Goal: Use online tool/utility: Utilize a website feature to perform a specific function

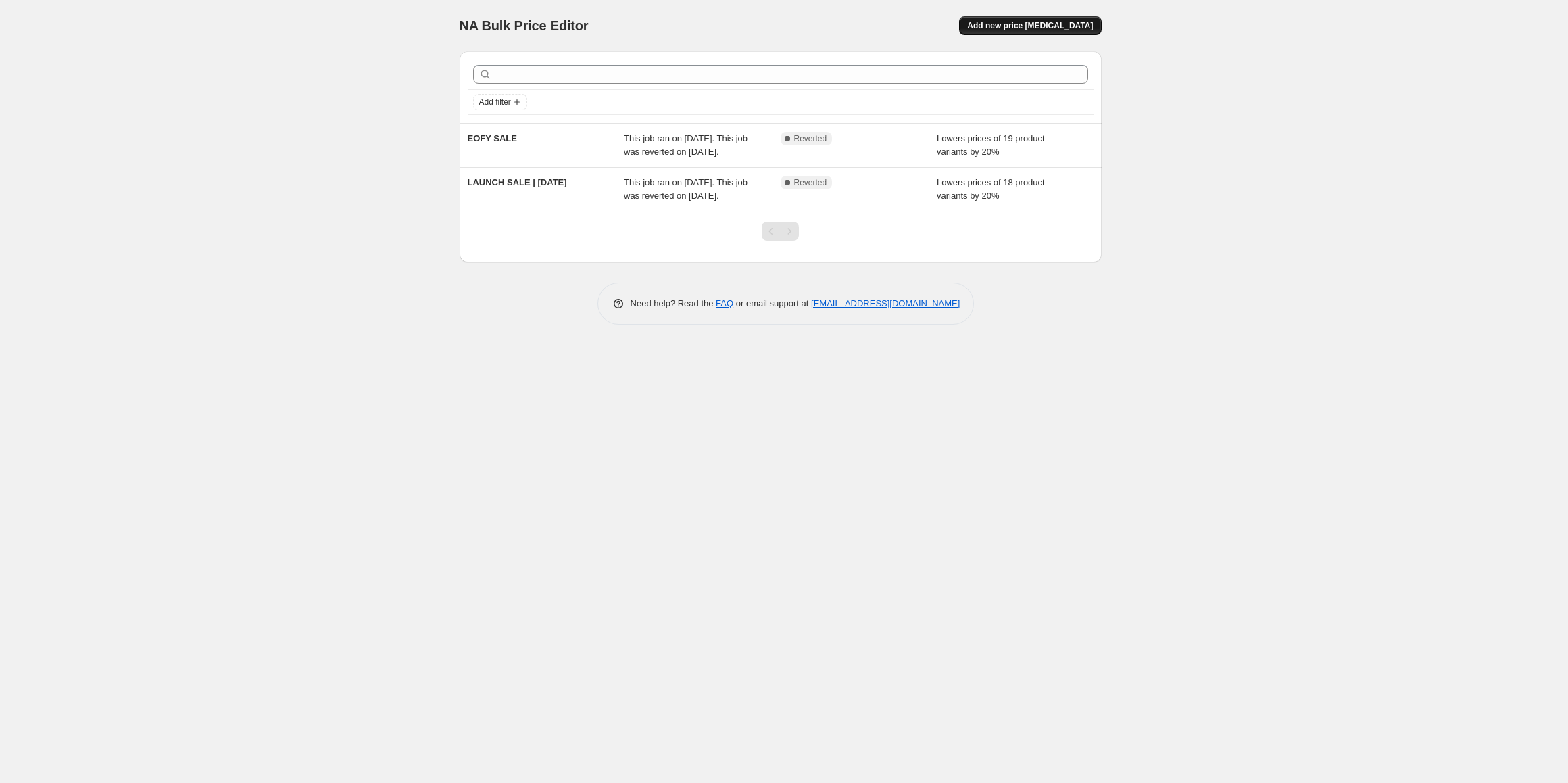
click at [1042, 25] on span "Add new price [MEDICAL_DATA]" at bounding box center [1029, 25] width 126 height 11
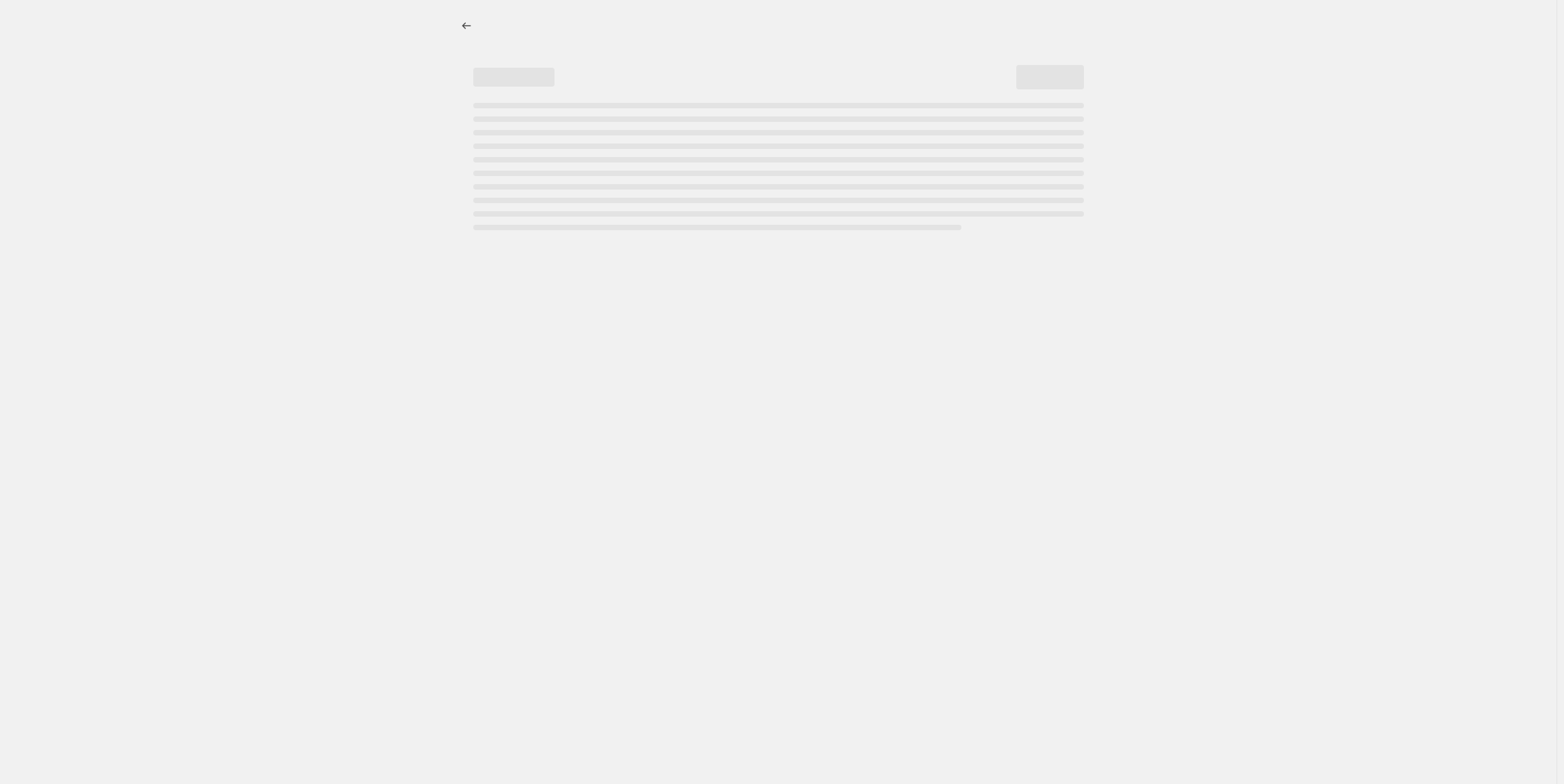
select select "percentage"
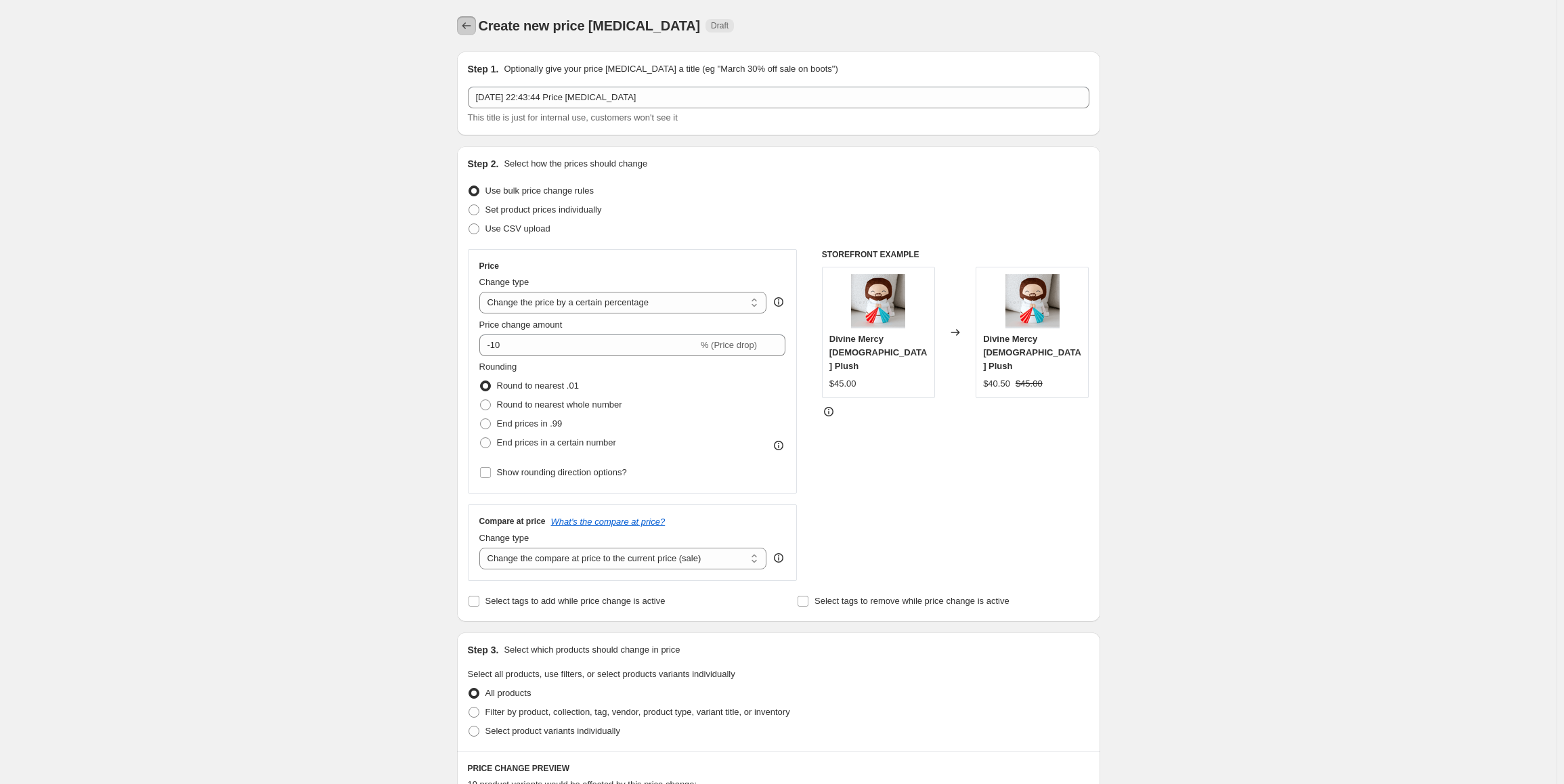
click at [473, 35] on button "Price change jobs" at bounding box center [466, 26] width 19 height 19
